Goal: Transaction & Acquisition: Download file/media

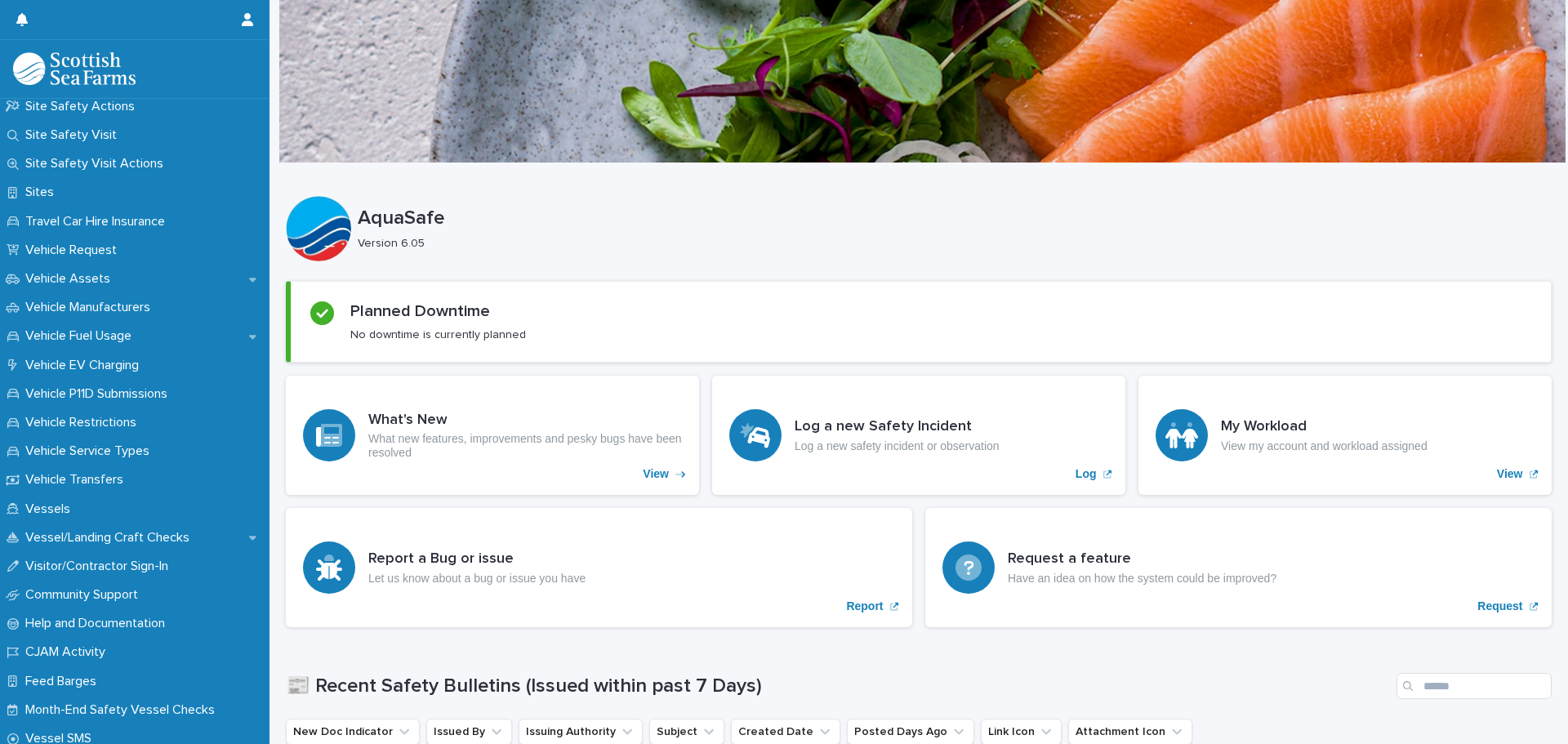
scroll to position [1108, 0]
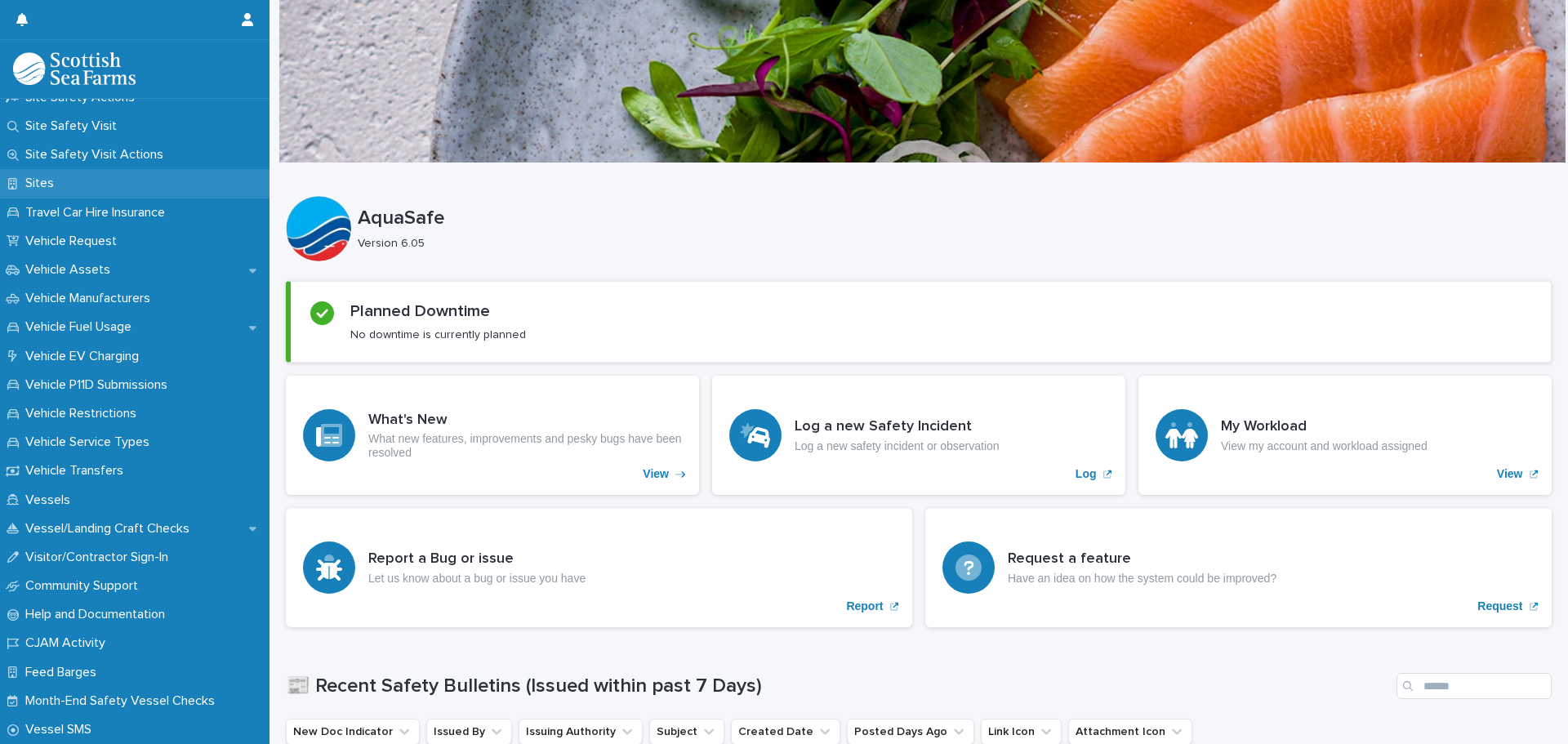
click at [62, 181] on p "Sites" at bounding box center [43, 183] width 49 height 16
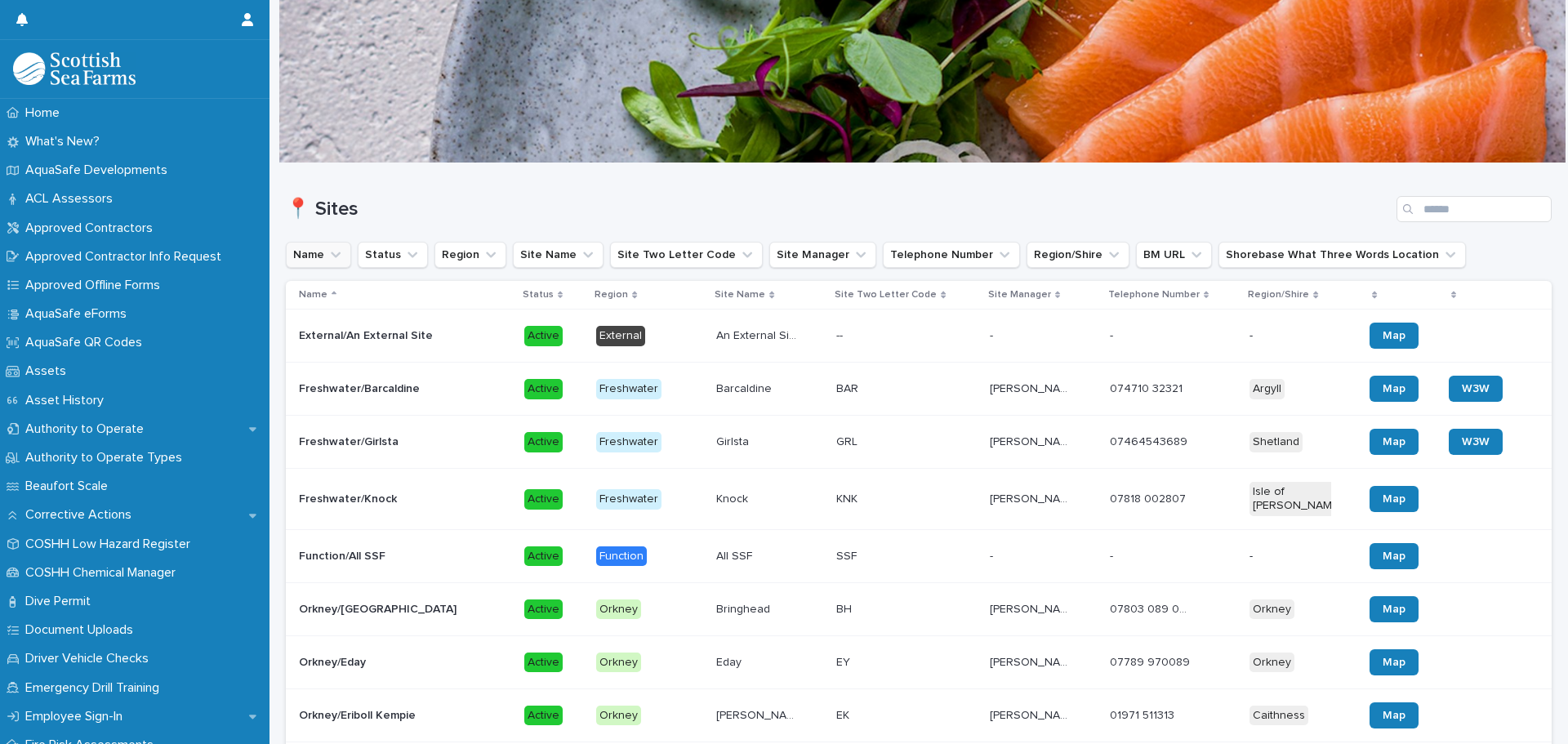
click at [332, 255] on icon "Name" at bounding box center [335, 255] width 10 height 6
click at [365, 326] on input at bounding box center [397, 327] width 207 height 26
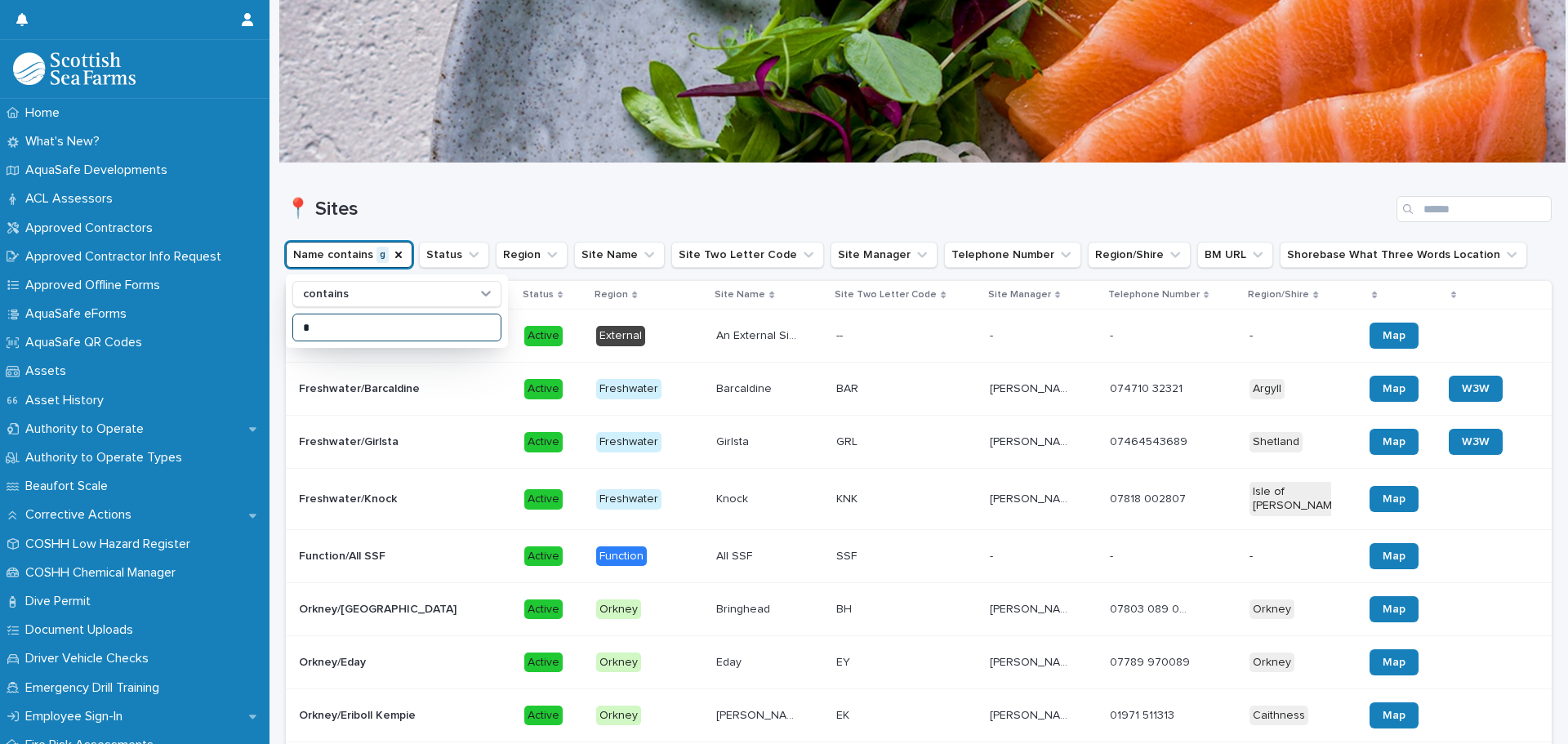
type input "**"
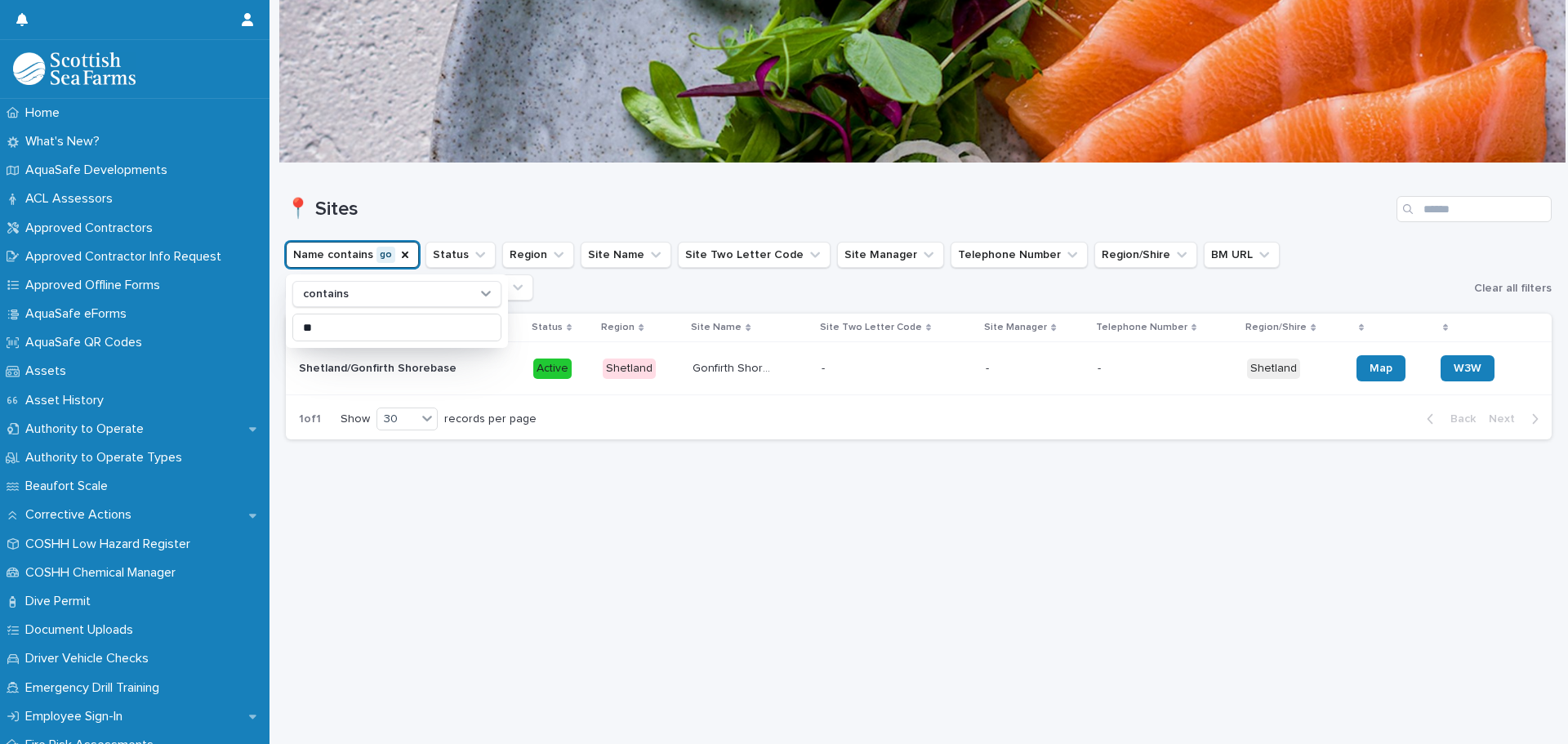
click at [367, 362] on p "Shetland/Gonfirth Shorebase" at bounding box center [378, 367] width 161 height 17
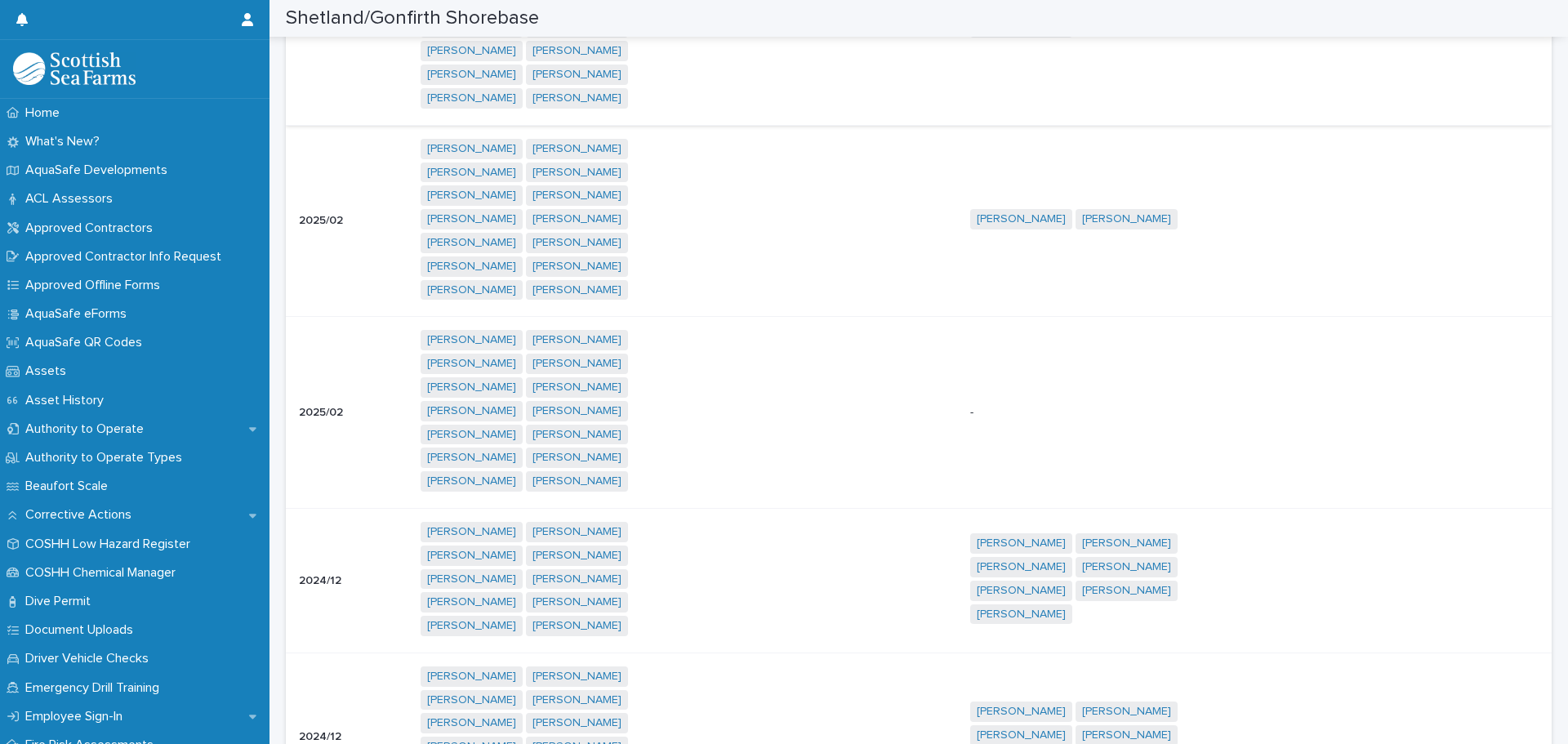
scroll to position [6659, 0]
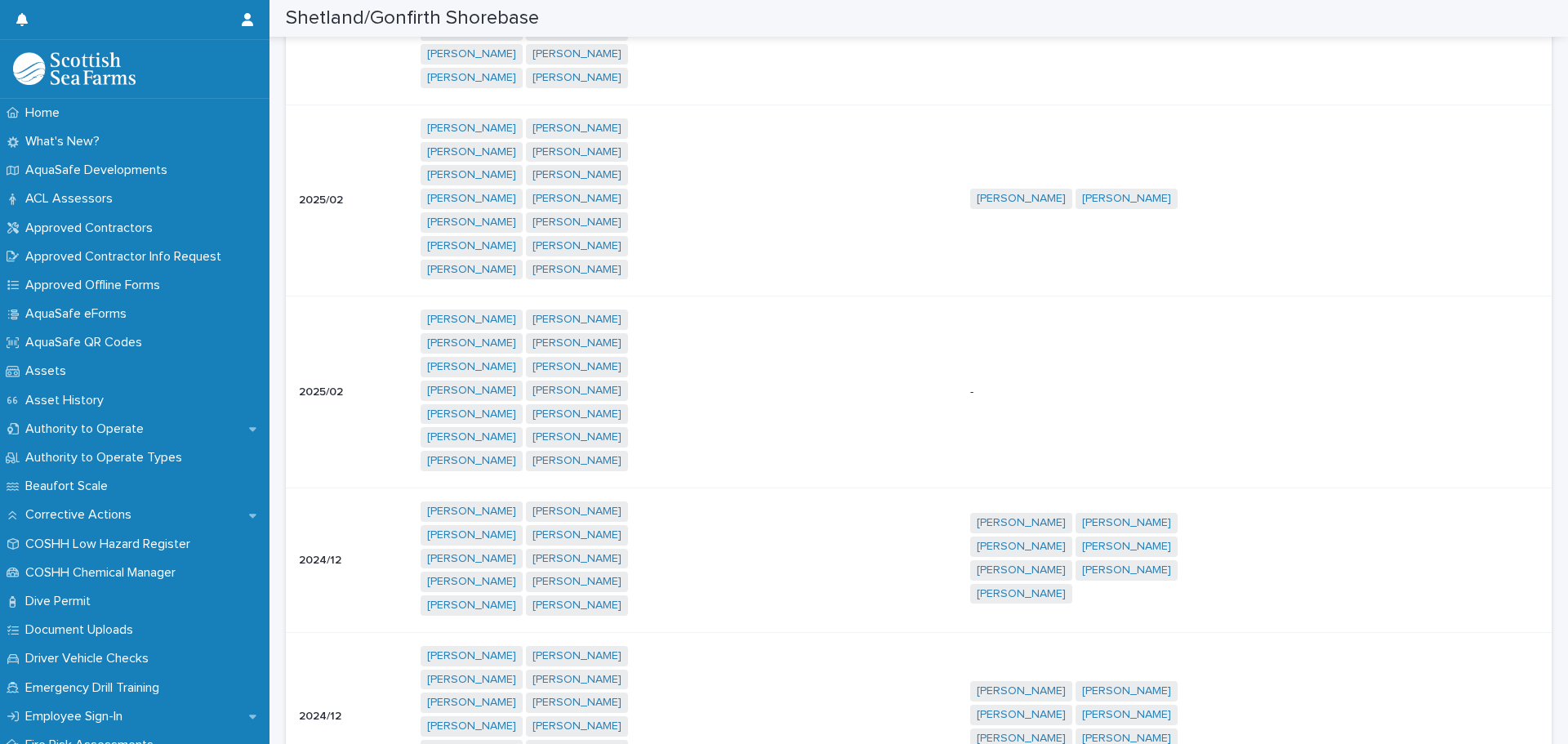
click at [410, 674] on div "30" at bounding box center [410, 678] width 60 height 20
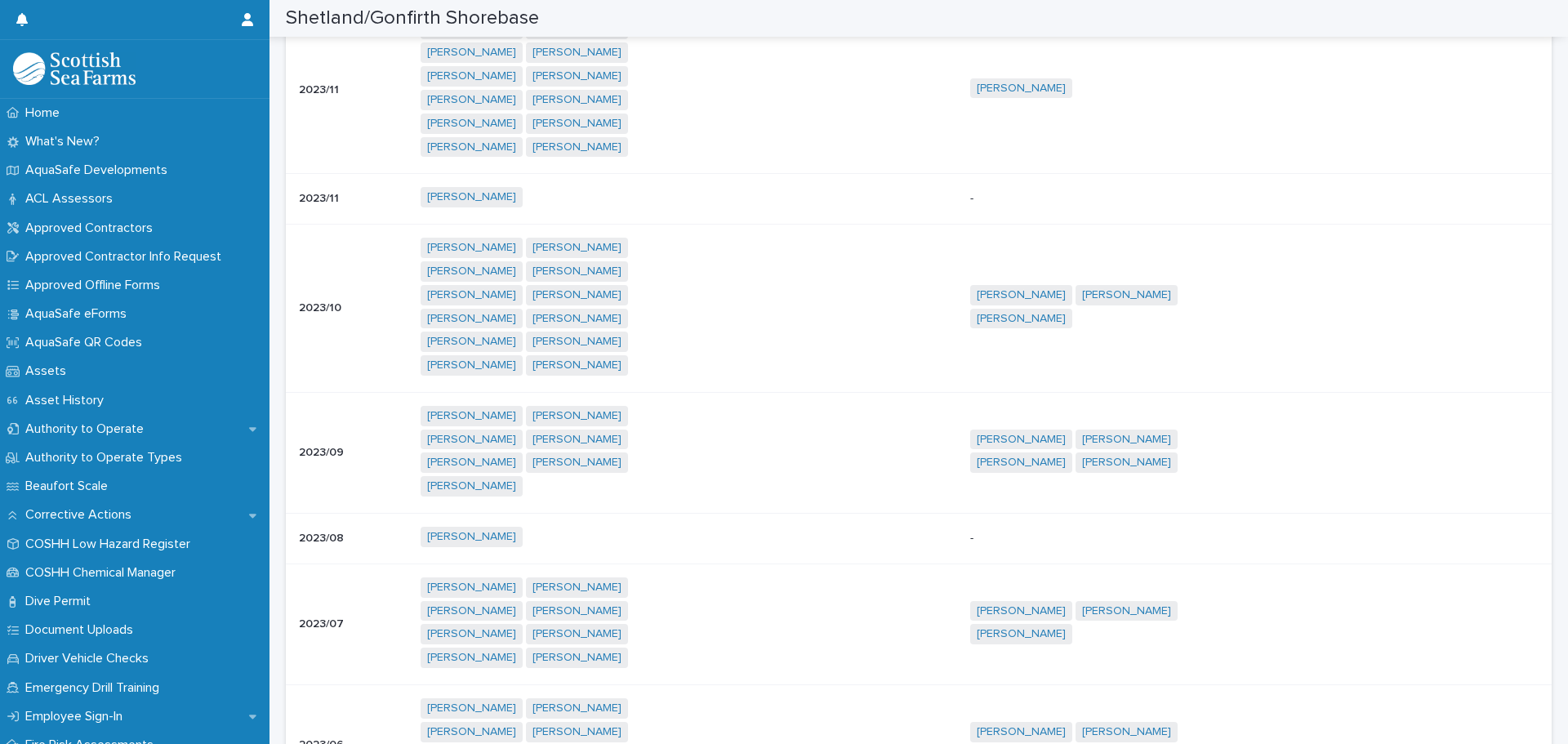
scroll to position [8798, 0]
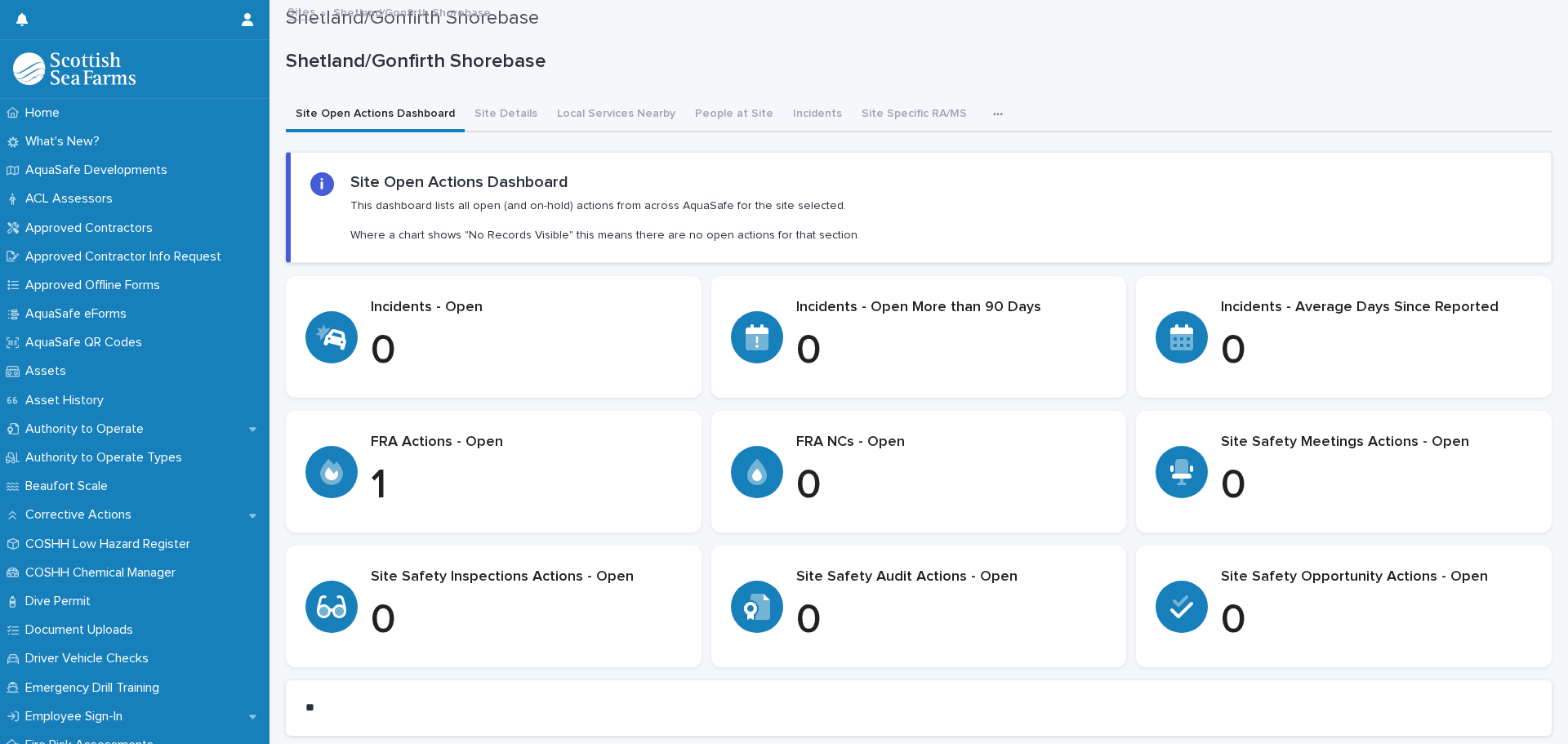
scroll to position [0, 0]
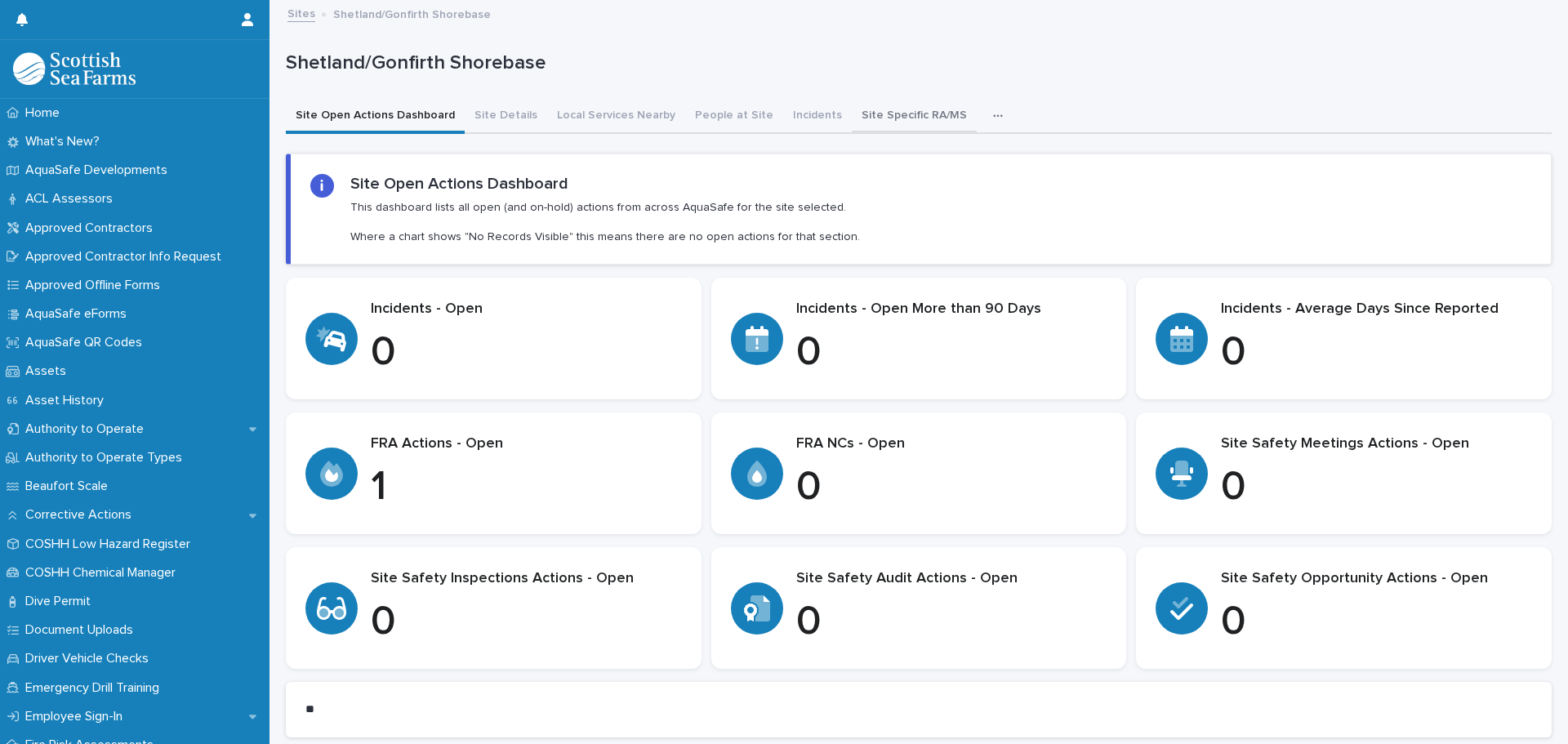
click at [891, 109] on button "Site Specific RA/MS" at bounding box center [915, 117] width 125 height 35
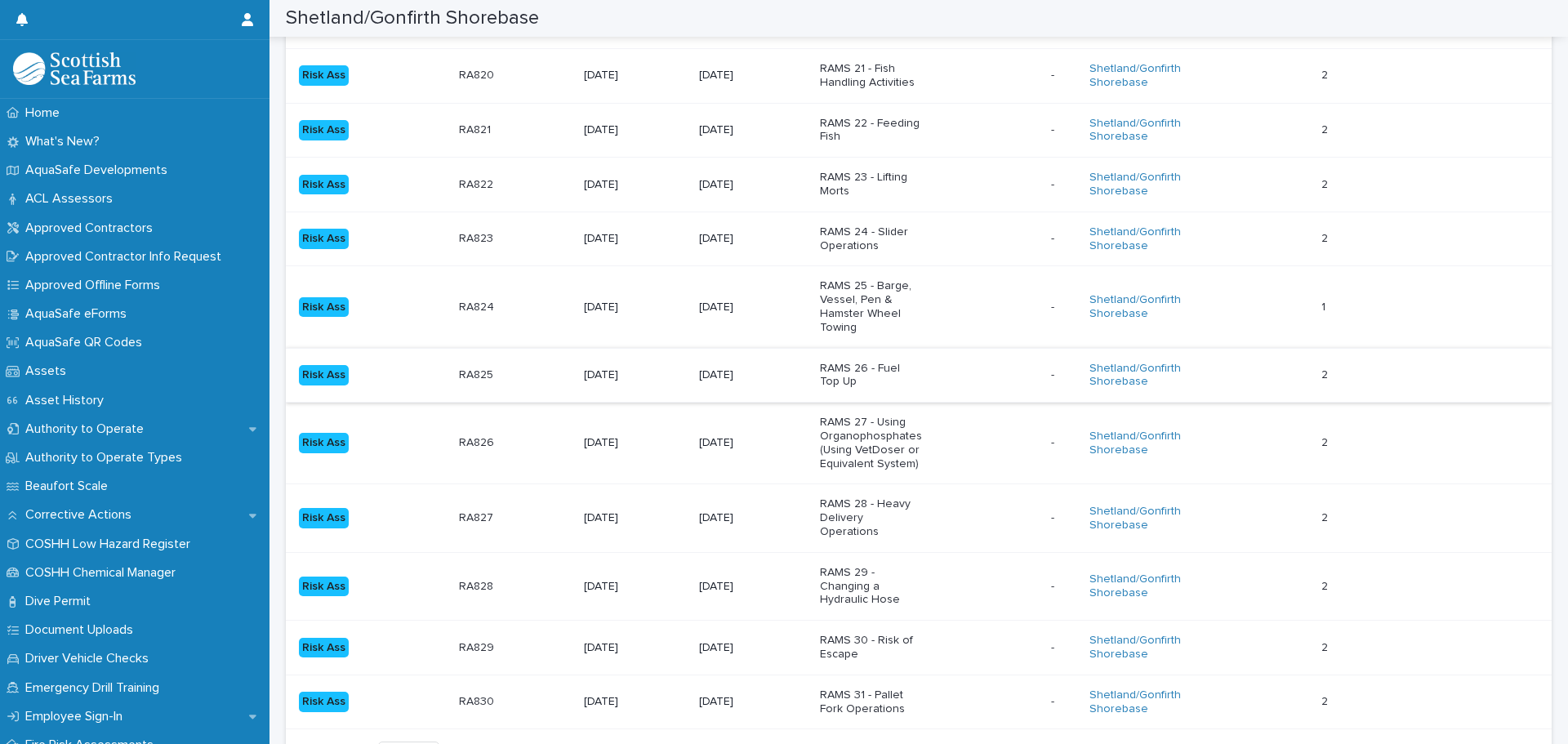
scroll to position [1545, 0]
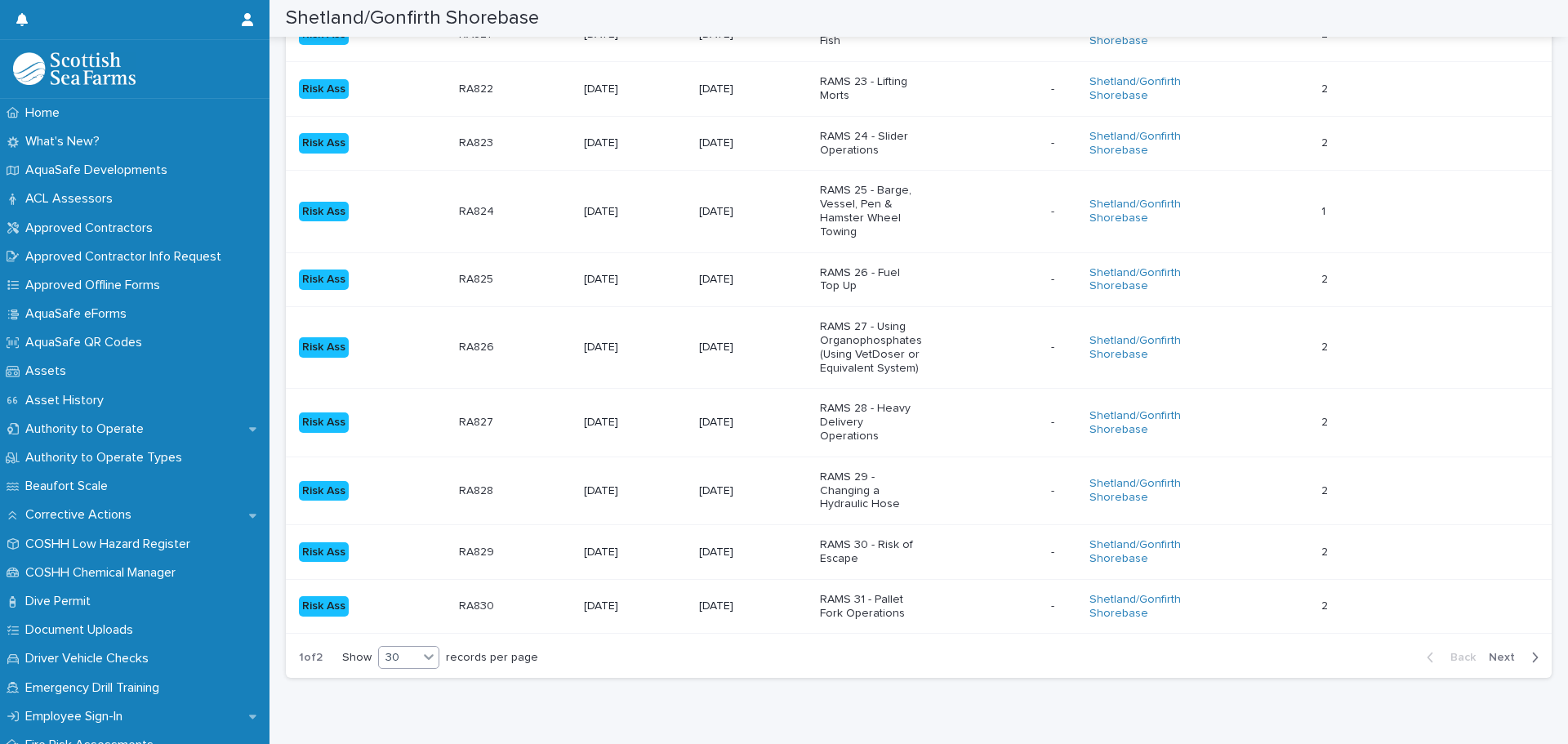
click at [426, 649] on icon at bounding box center [429, 656] width 16 height 16
click at [422, 677] on div "30" at bounding box center [410, 678] width 60 height 20
click at [1493, 652] on span "Next" at bounding box center [1506, 657] width 36 height 11
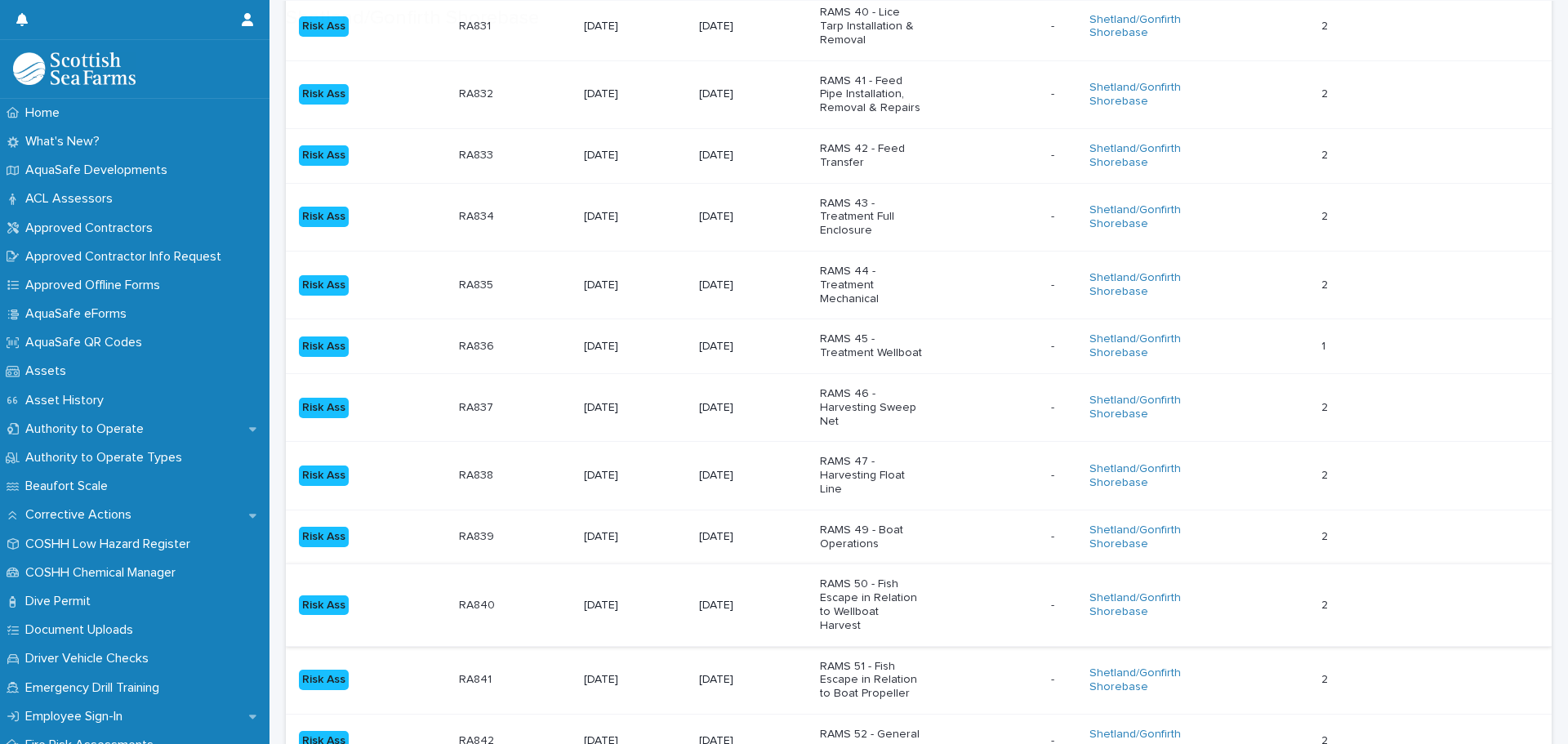
scroll to position [483, 0]
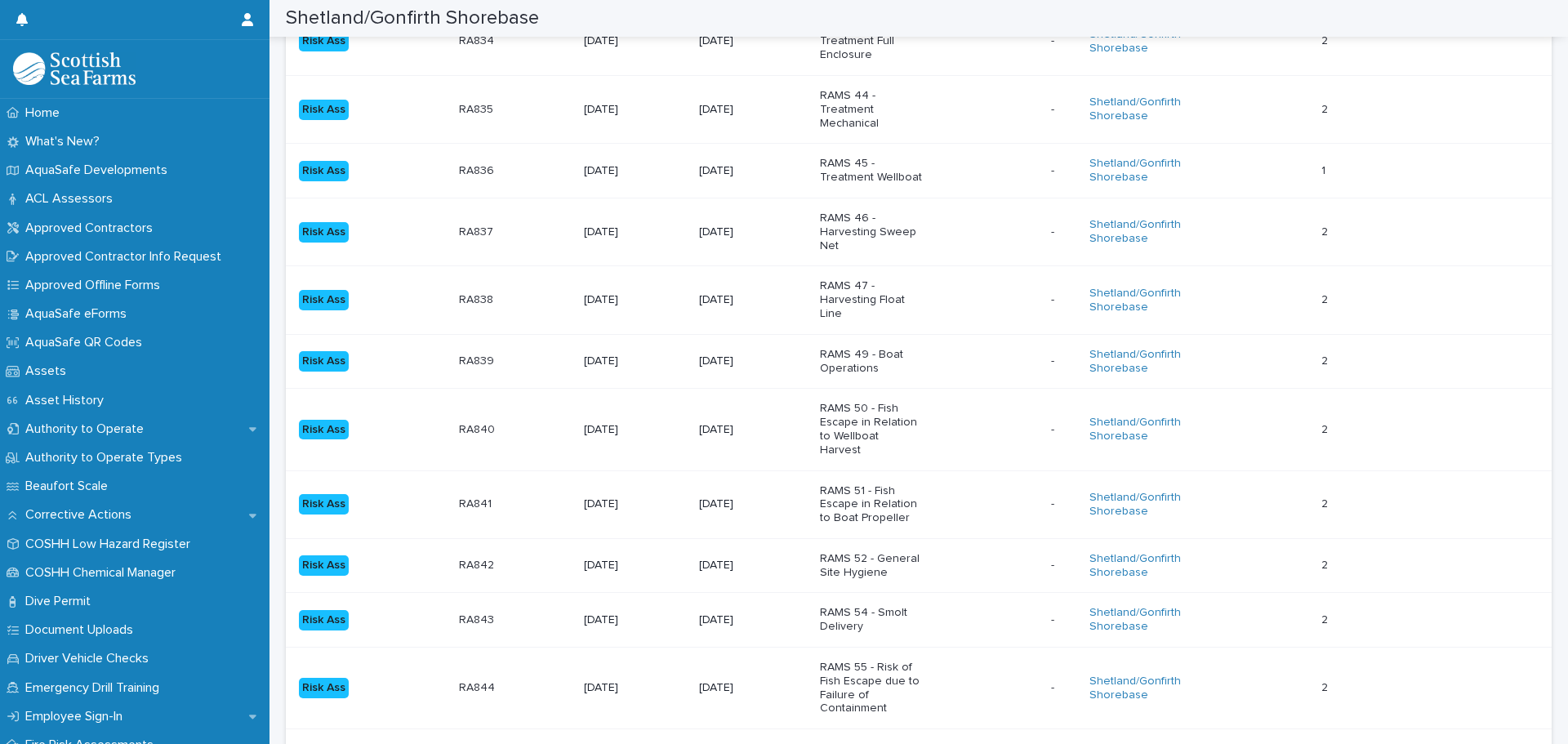
click at [468, 494] on p "RA841" at bounding box center [476, 503] width 36 height 17
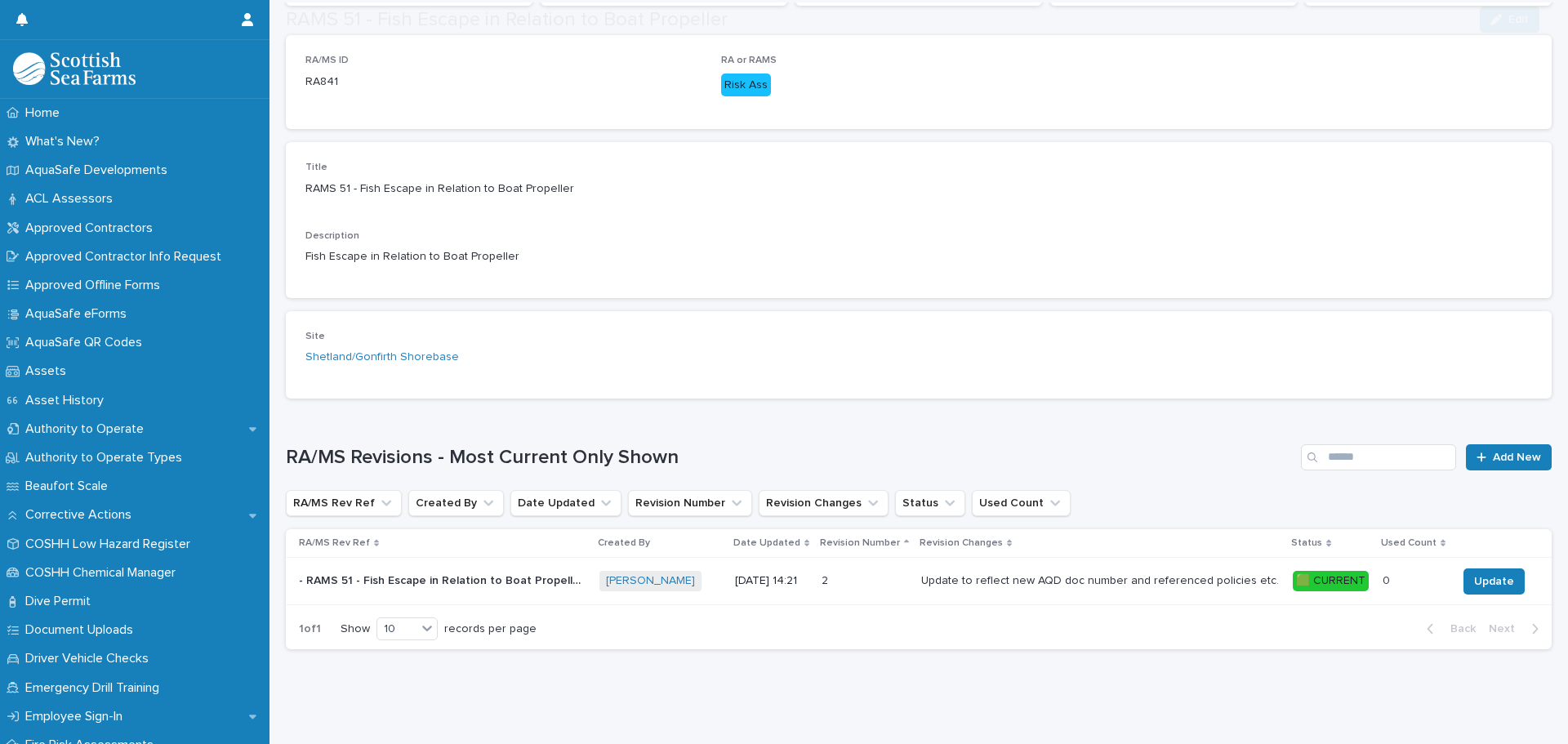
scroll to position [271, 0]
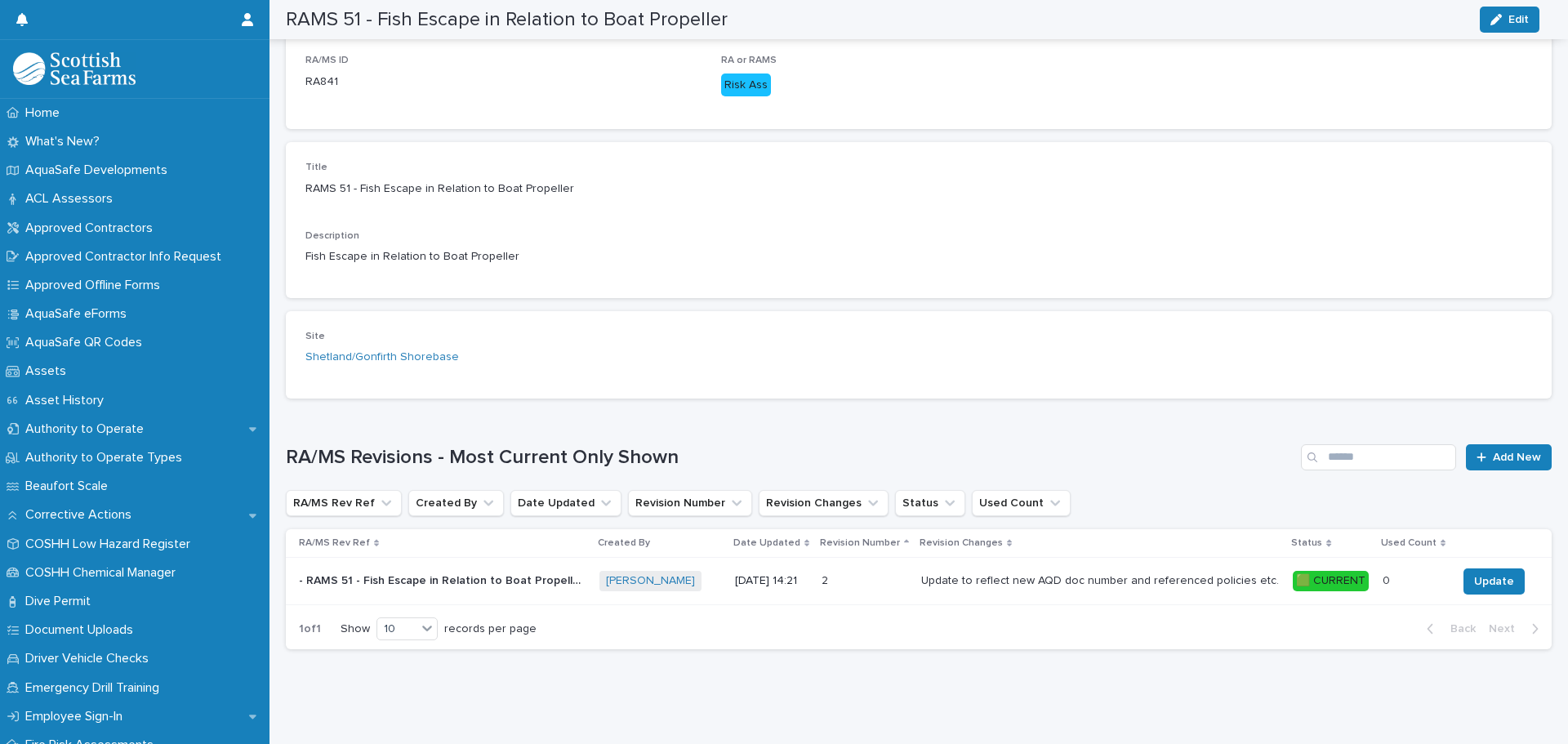
click at [538, 571] on p "- RAMS 51 - Fish Escape in Relation to Boat Propeller - Rev 2 🟩" at bounding box center [443, 580] width 289 height 17
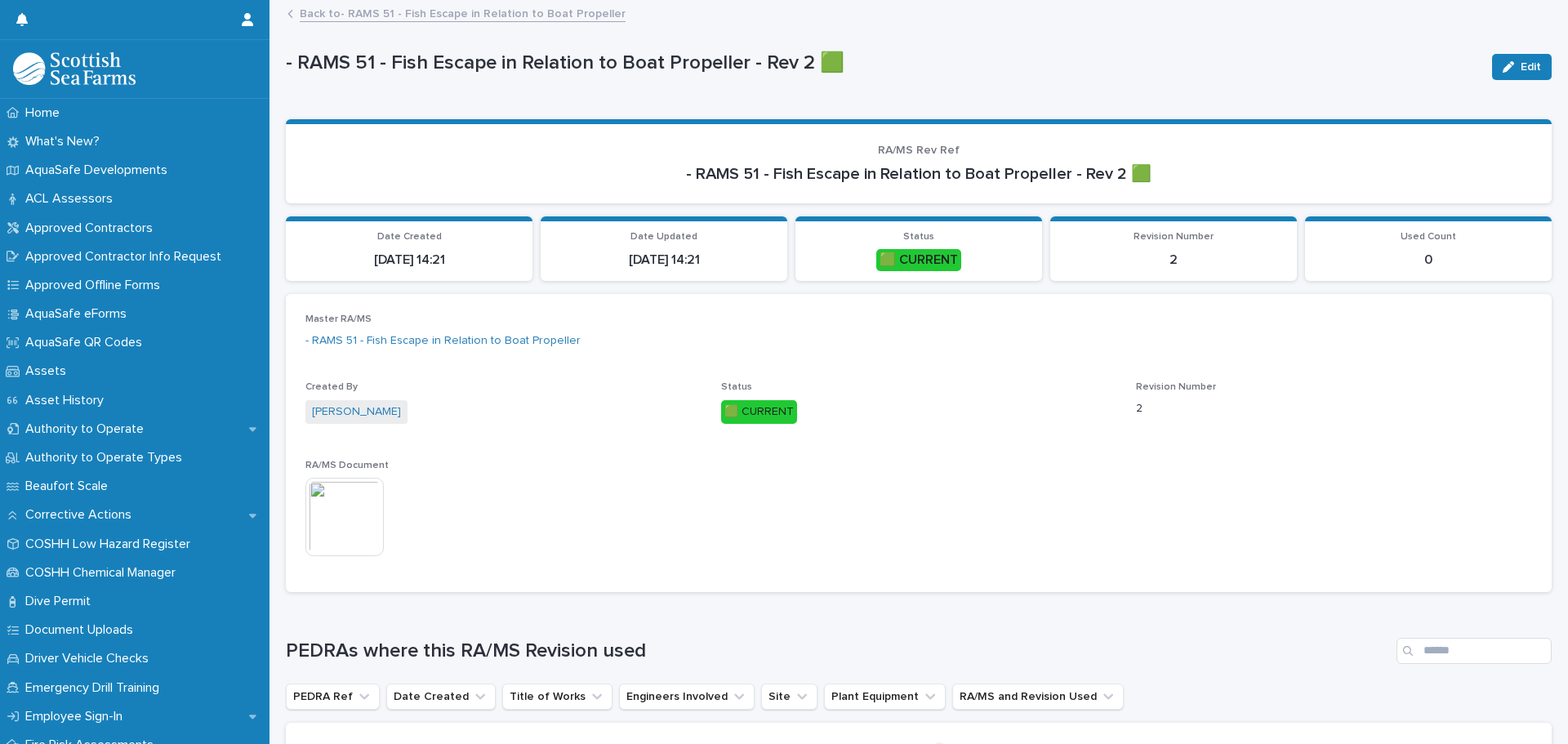
click at [350, 517] on img at bounding box center [344, 517] width 78 height 78
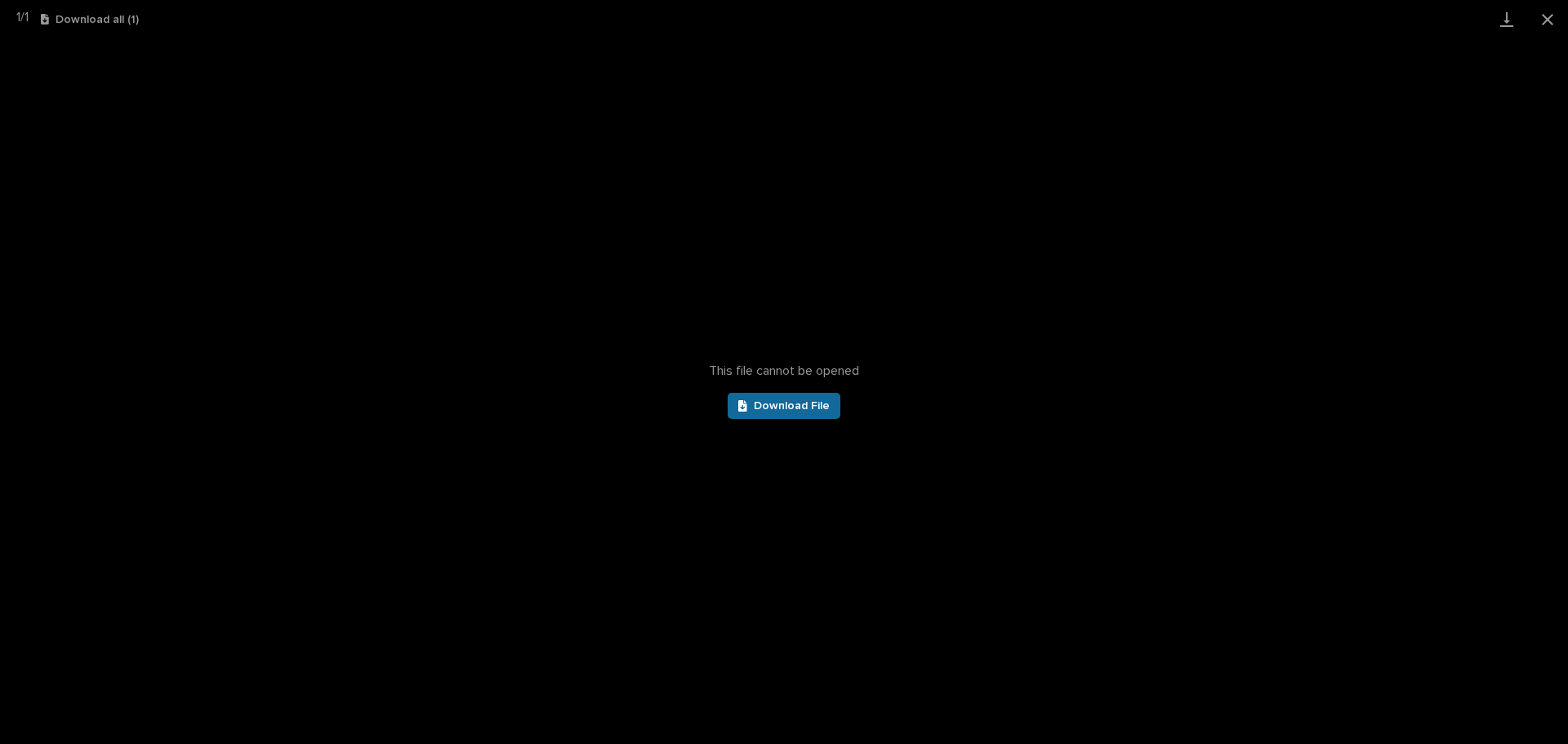
click at [795, 413] on link "Download File" at bounding box center [784, 406] width 113 height 26
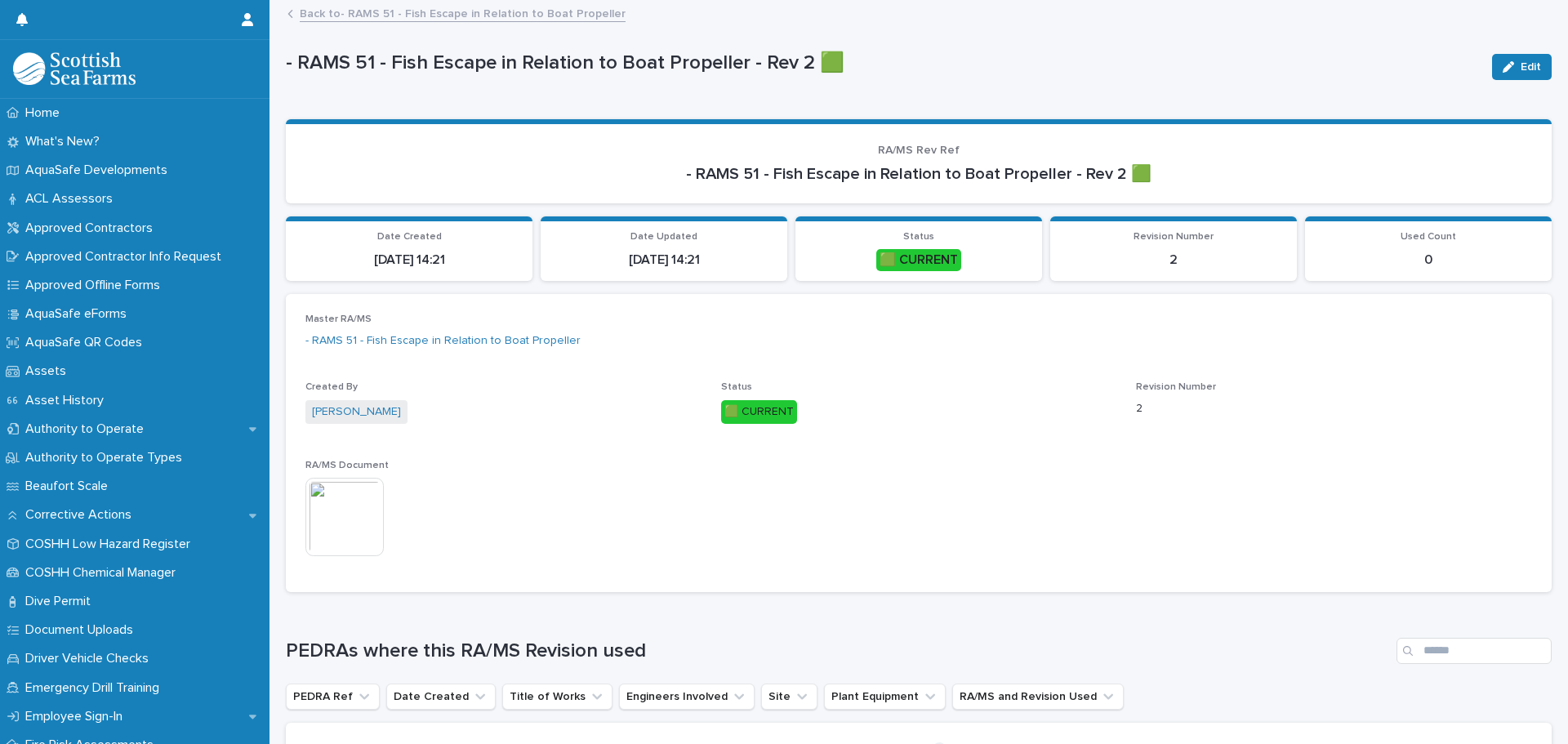
click at [318, 10] on link "Back to - RAMS 51 - Fish Escape in Relation to Boat Propeller" at bounding box center [463, 13] width 326 height 19
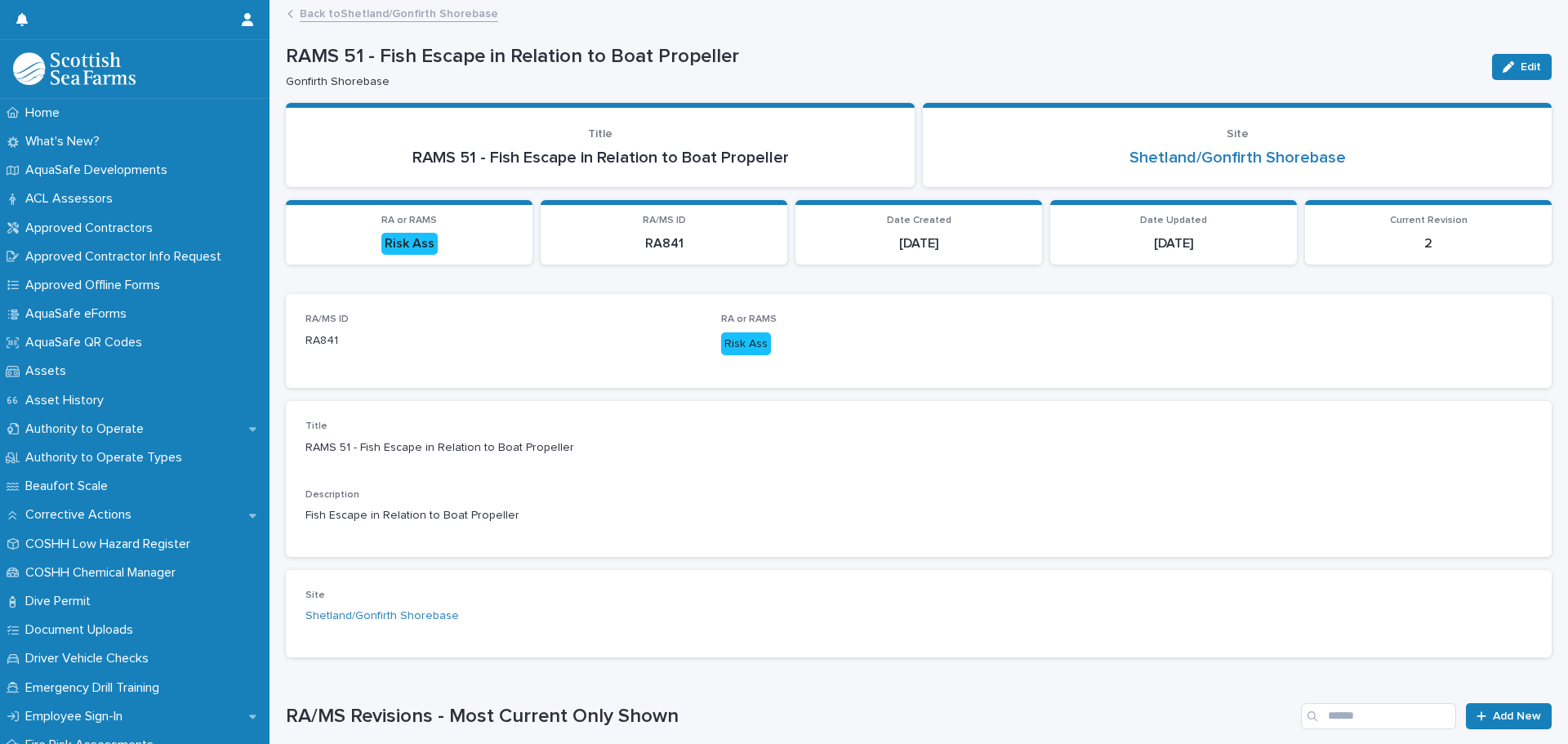
click at [410, 13] on link "Back to [GEOGRAPHIC_DATA]/Gonfirth Shorebase" at bounding box center [398, 13] width 199 height 19
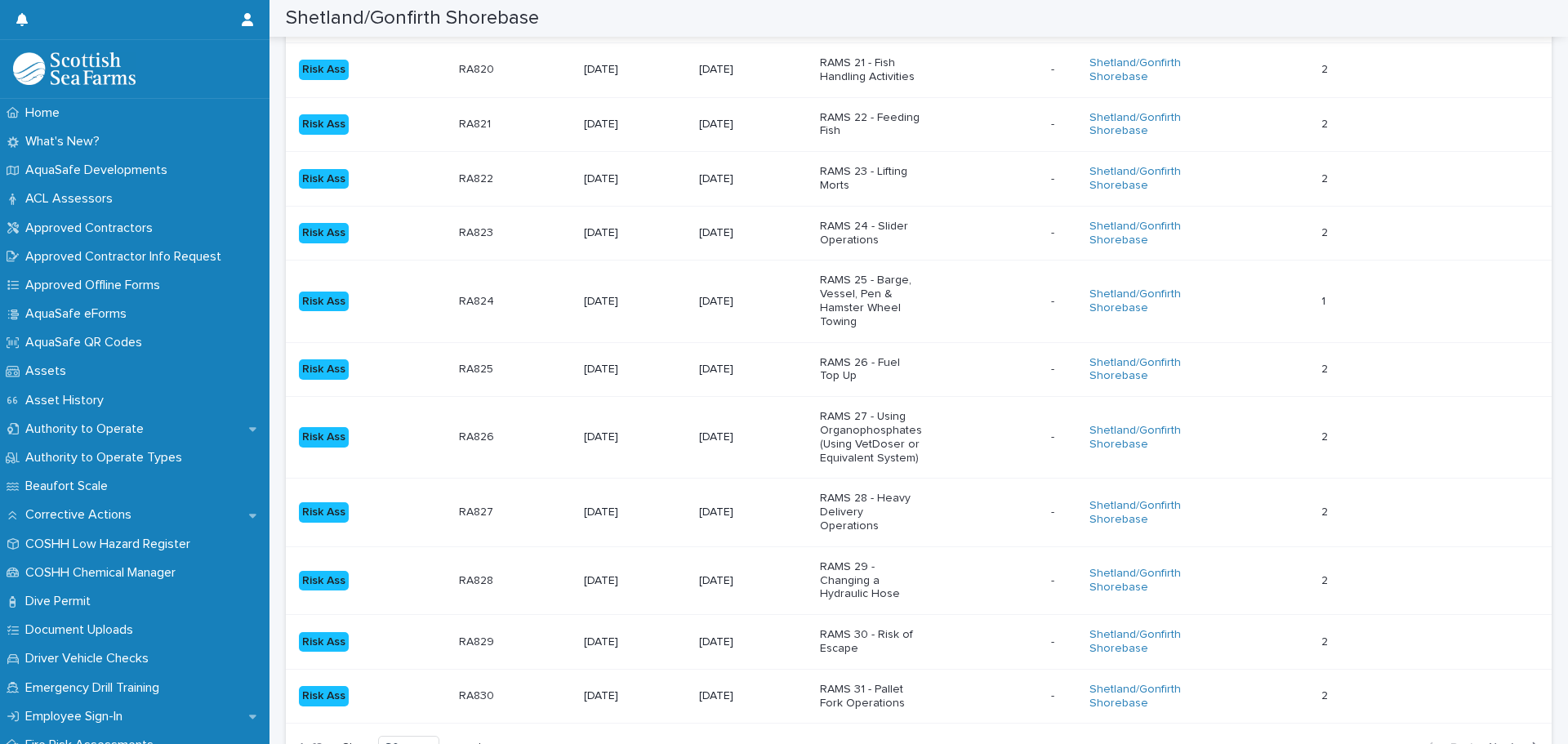
scroll to position [1545, 0]
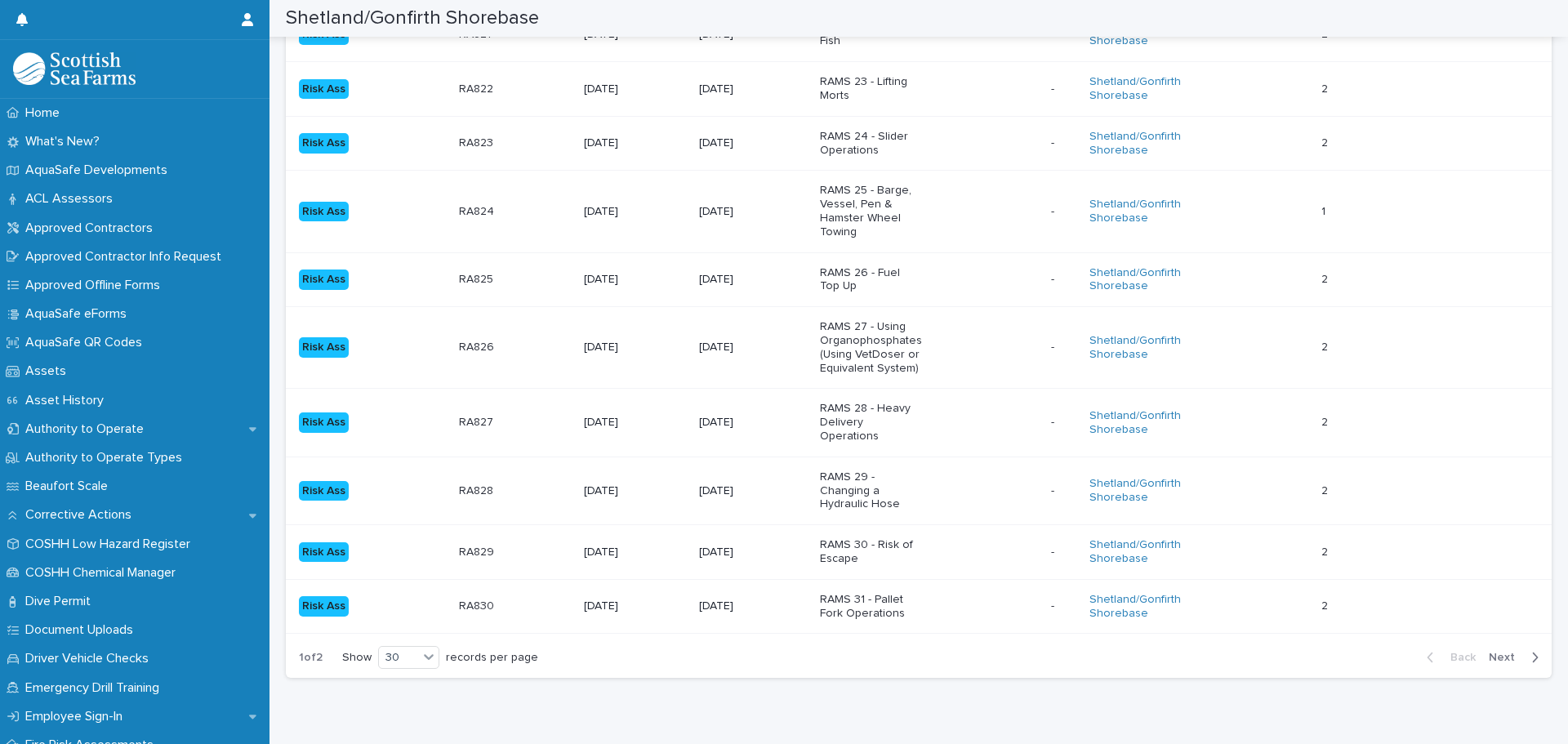
click at [1493, 652] on span "Next" at bounding box center [1506, 657] width 36 height 11
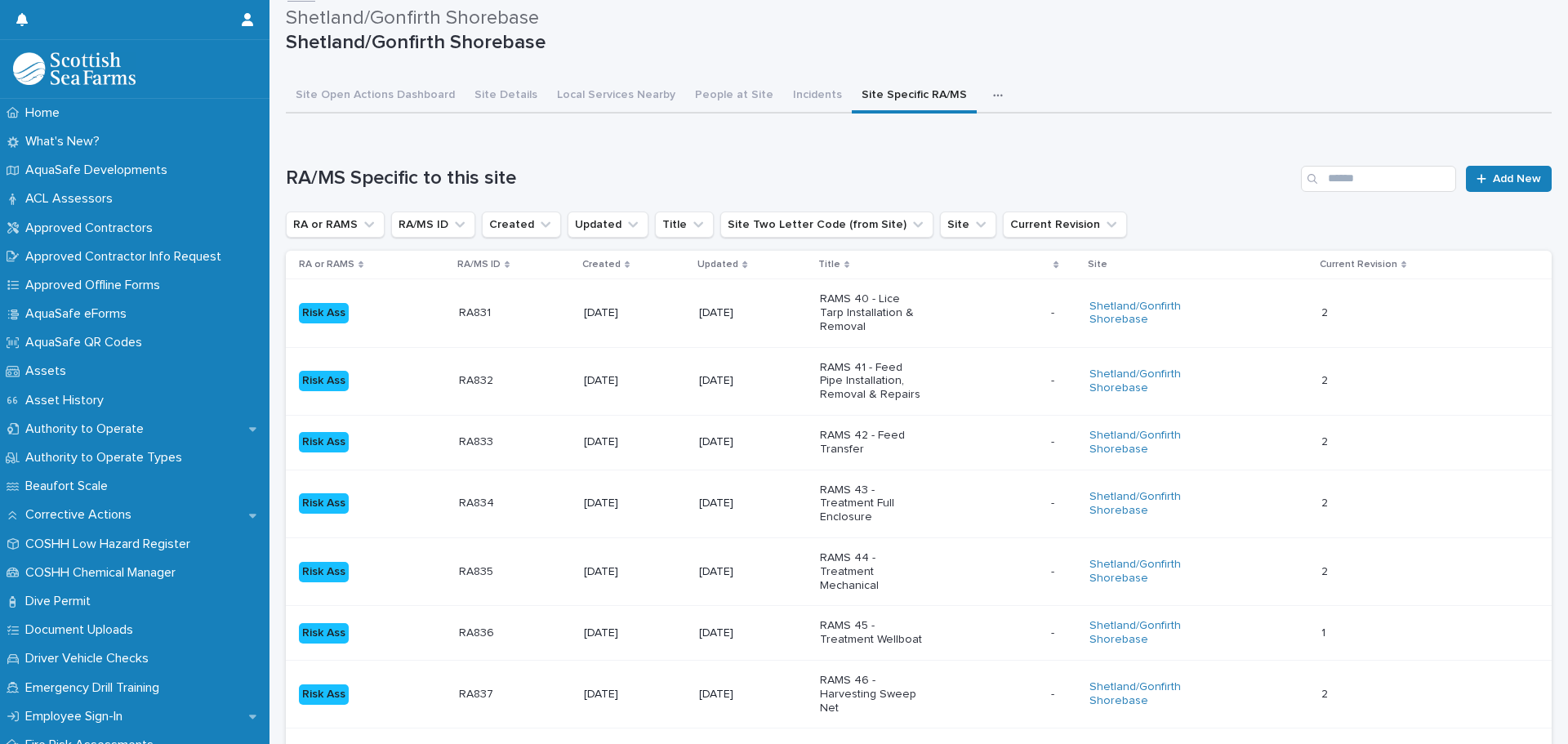
scroll to position [0, 0]
